Goal: Navigation & Orientation: Find specific page/section

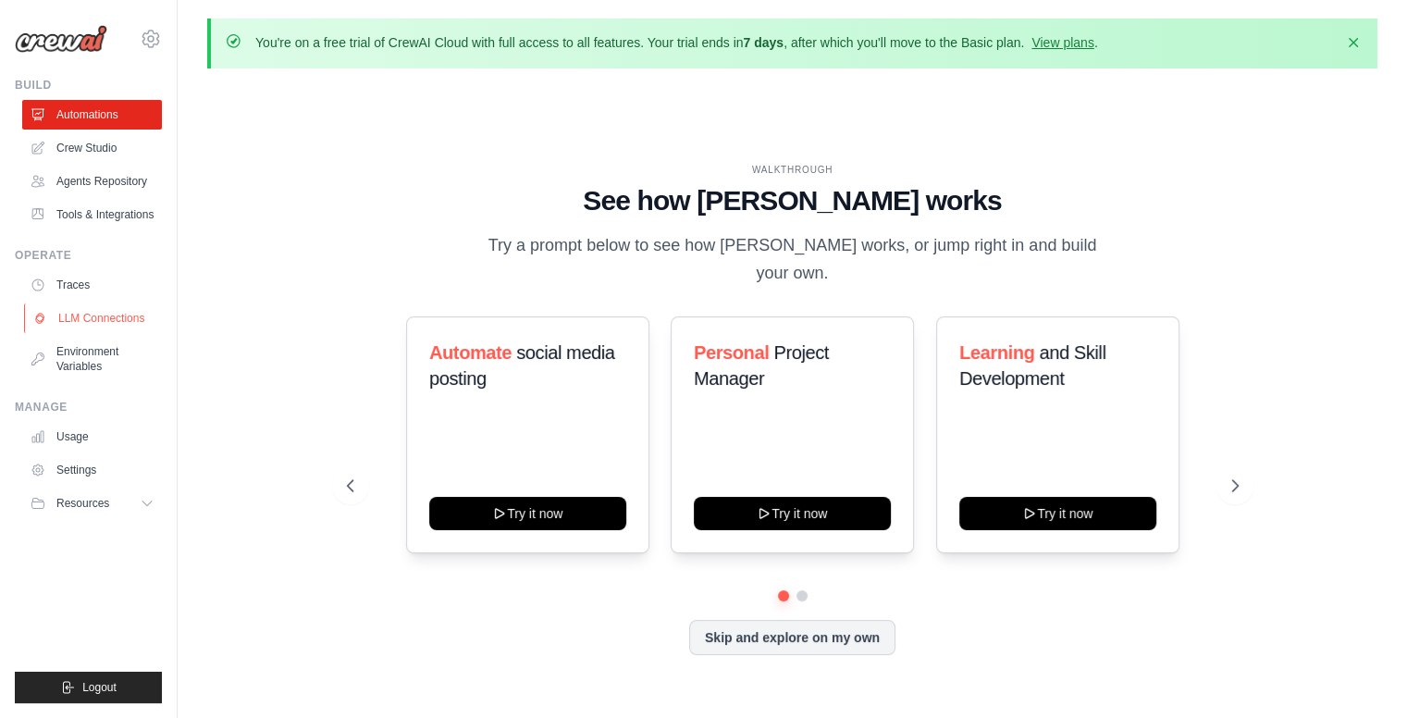
click at [115, 315] on link "LLM Connections" at bounding box center [94, 318] width 140 height 30
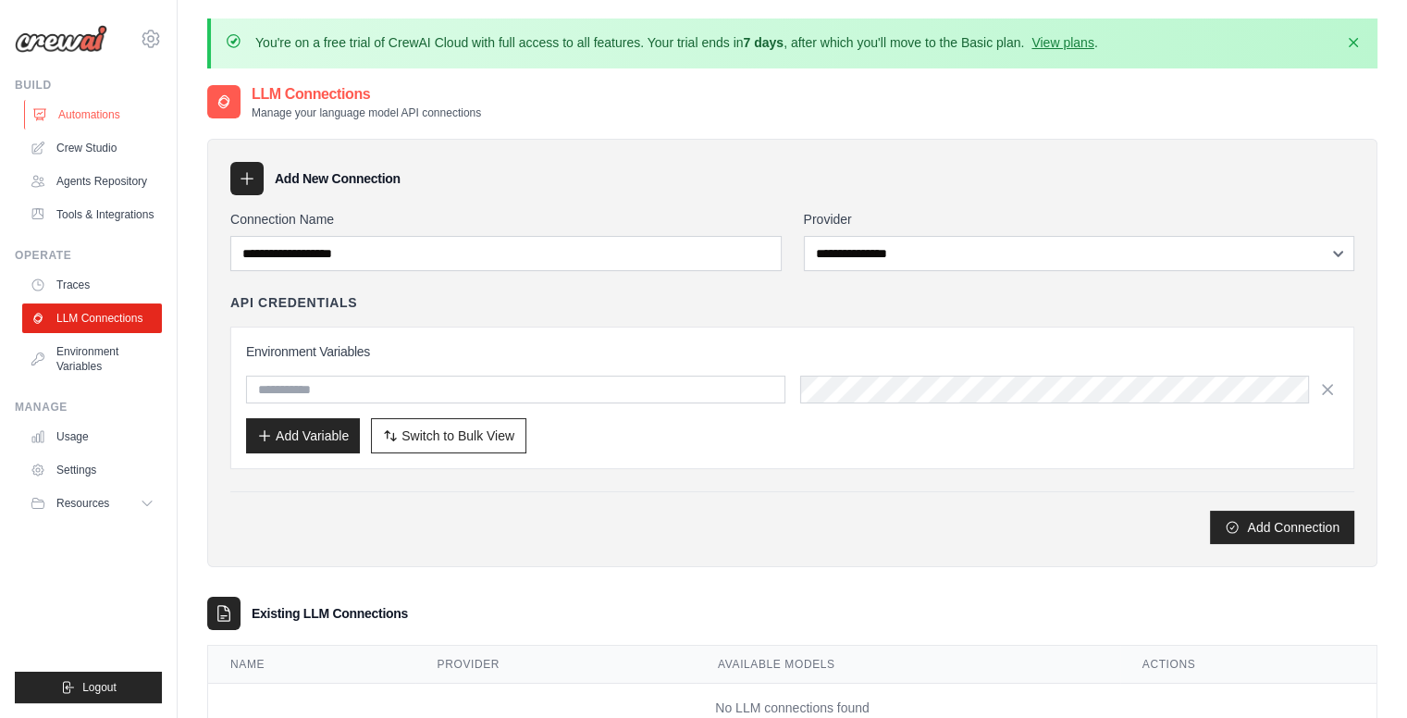
click at [93, 115] on link "Automations" at bounding box center [94, 115] width 140 height 30
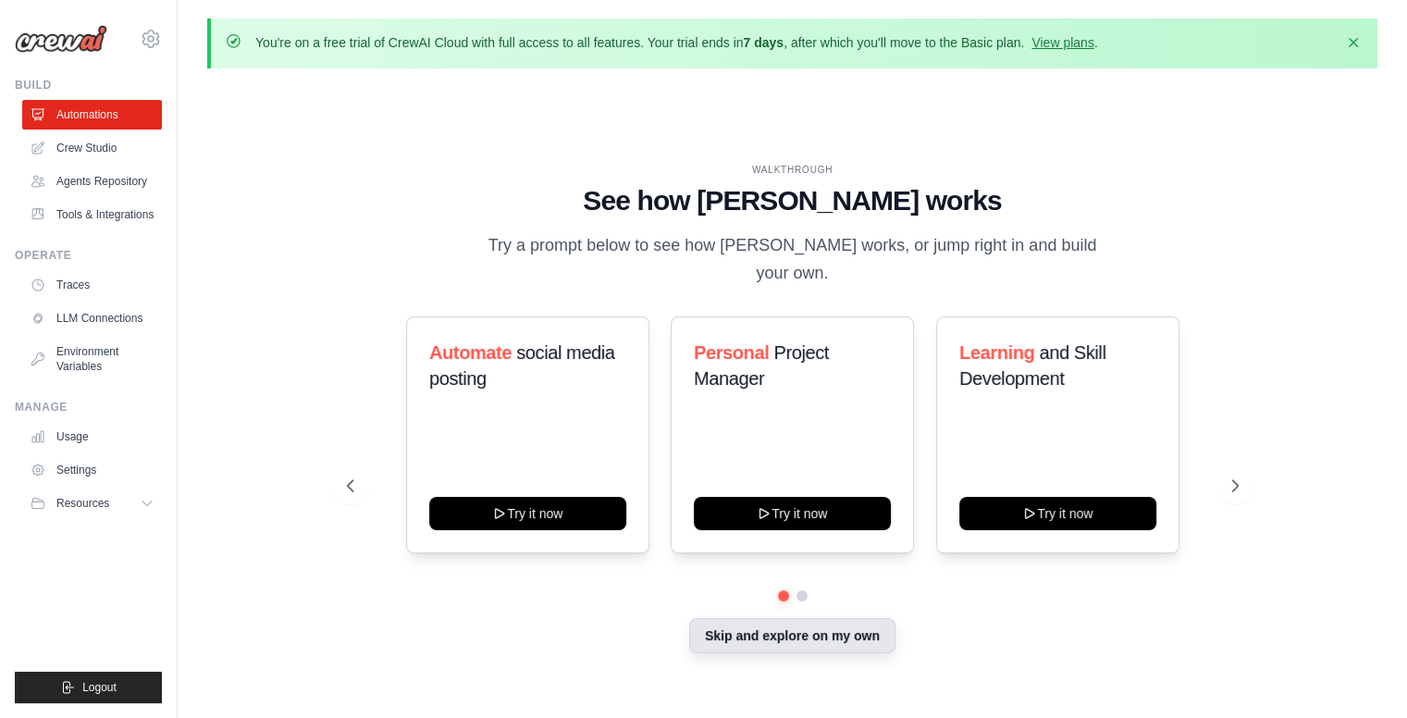
click at [819, 619] on button "Skip and explore on my own" at bounding box center [792, 635] width 206 height 35
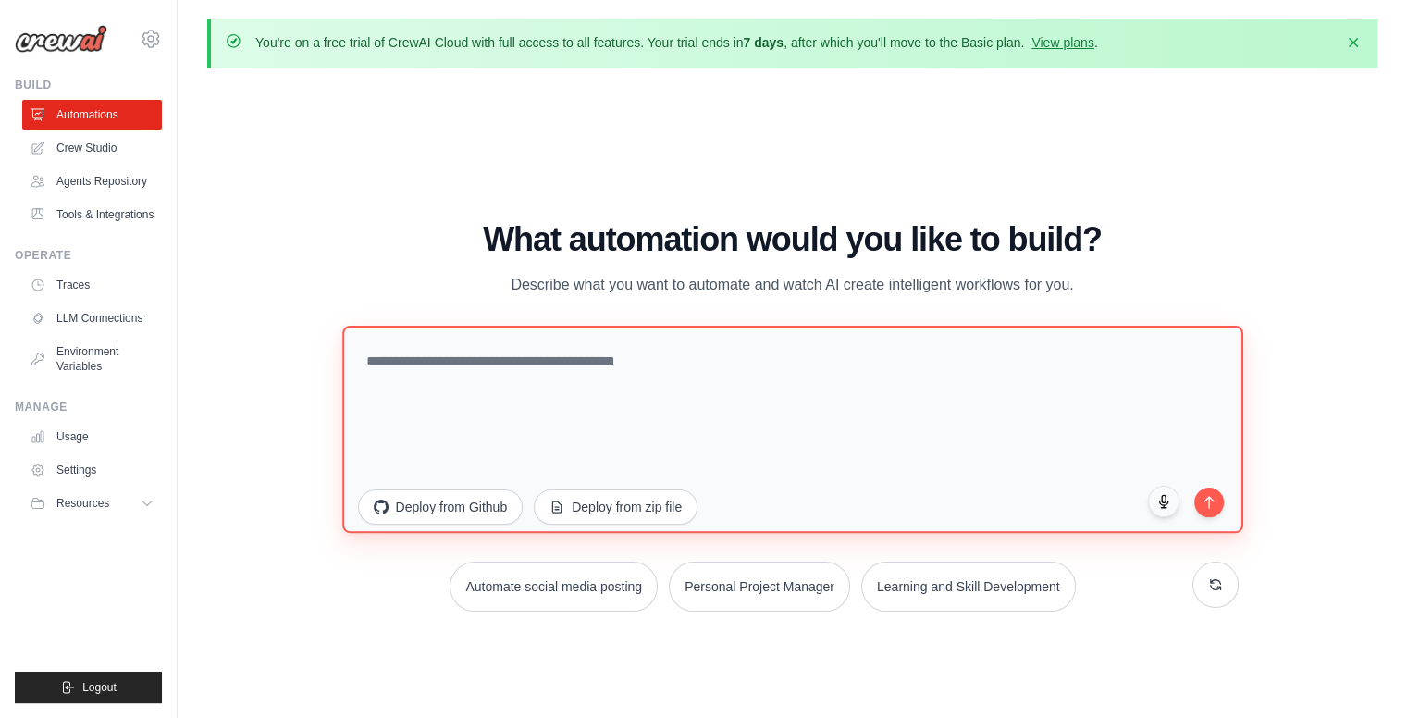
click at [794, 361] on textarea at bounding box center [792, 429] width 901 height 207
